Goal: Transaction & Acquisition: Purchase product/service

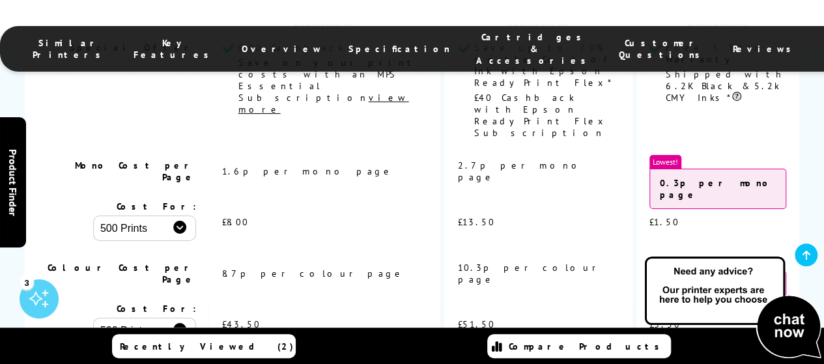
scroll to position [2150, 0]
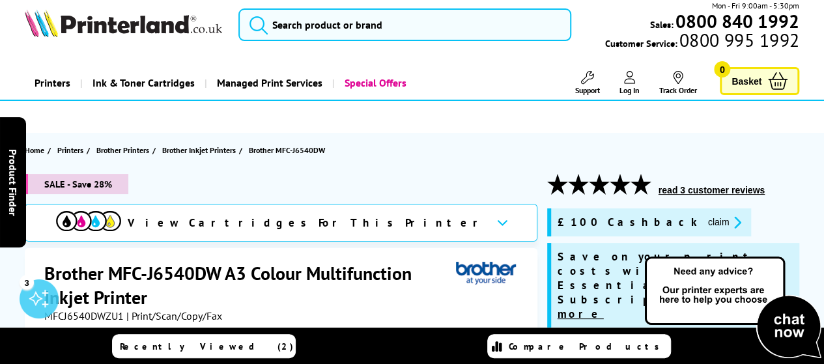
scroll to position [0, 0]
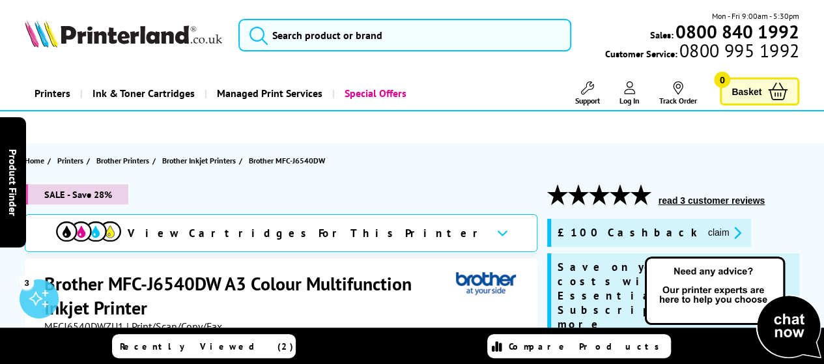
click at [240, 233] on span "View Cartridges For This Printer" at bounding box center [307, 233] width 358 height 14
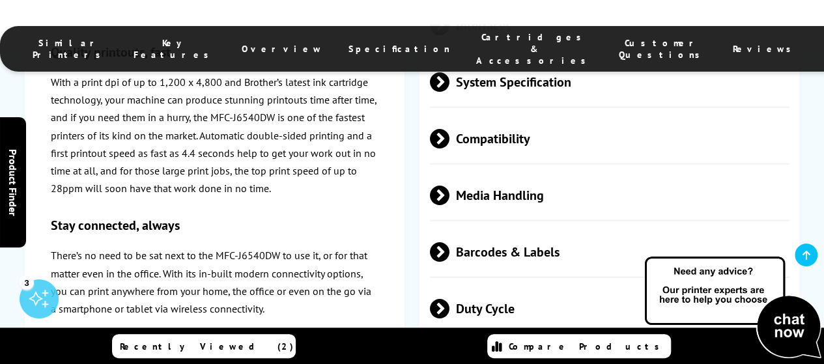
scroll to position [4354, 0]
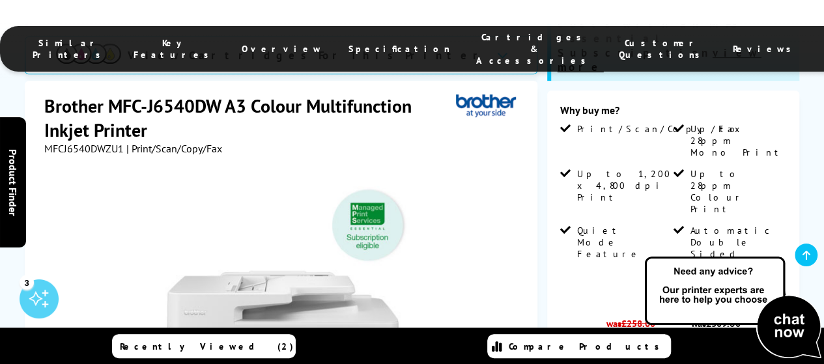
scroll to position [261, 0]
